Goal: Task Accomplishment & Management: Manage account settings

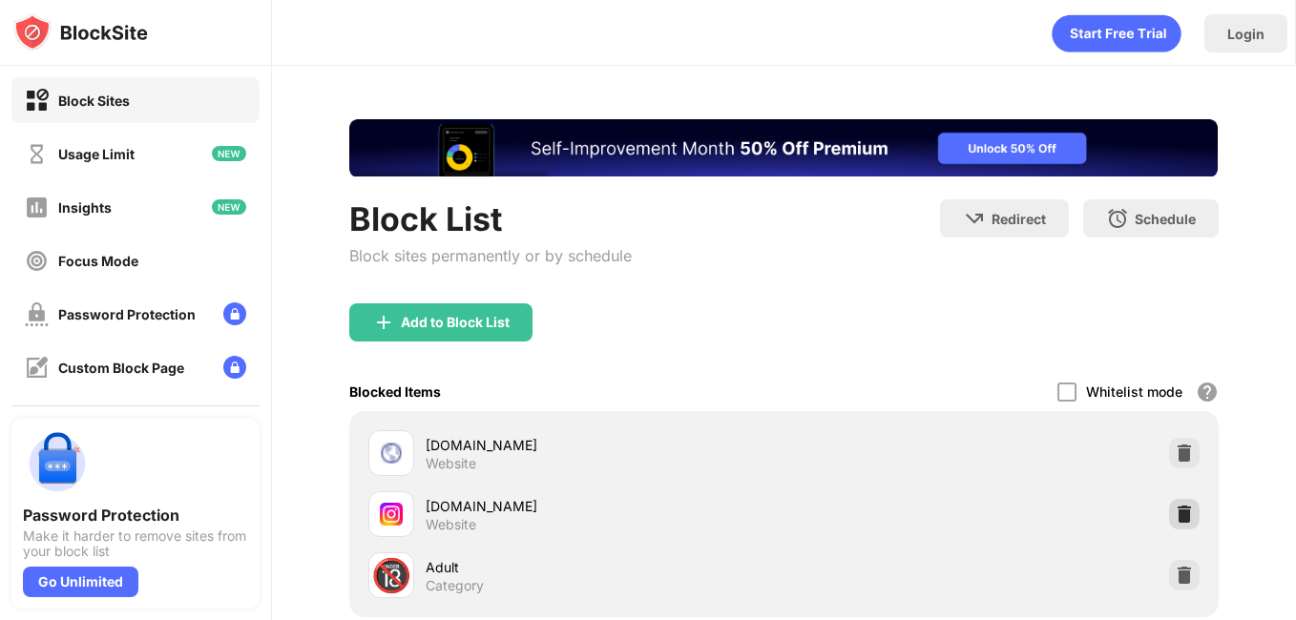
drag, startPoint x: 1177, startPoint y: 507, endPoint x: 1140, endPoint y: 270, distance: 239.5
click at [1176, 507] on img at bounding box center [1183, 514] width 19 height 19
drag, startPoint x: 1171, startPoint y: 508, endPoint x: 1199, endPoint y: 196, distance: 313.3
click at [1174, 506] on img at bounding box center [1183, 514] width 19 height 19
click at [1174, 517] on img at bounding box center [1183, 514] width 19 height 19
